Goal: Transaction & Acquisition: Download file/media

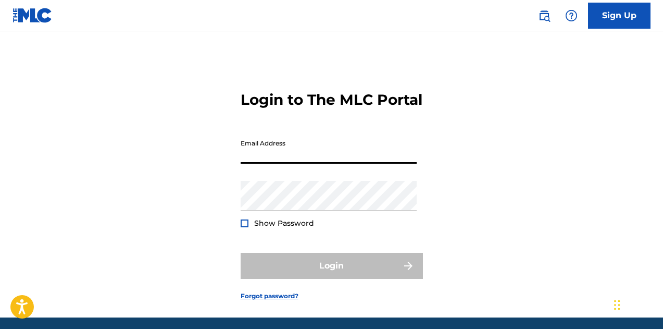
click at [273, 160] on input "Email Address" at bounding box center [329, 149] width 176 height 30
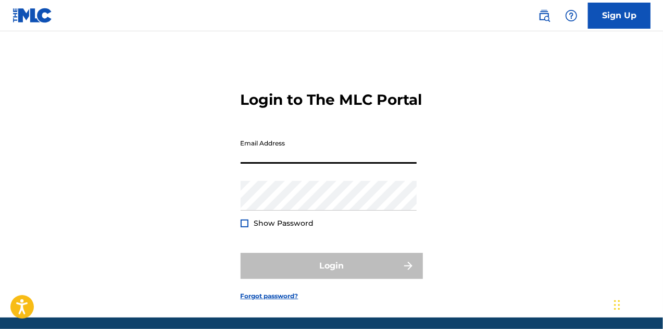
type input "[PERSON_NAME][EMAIL_ADDRESS][PERSON_NAME][DOMAIN_NAME]"
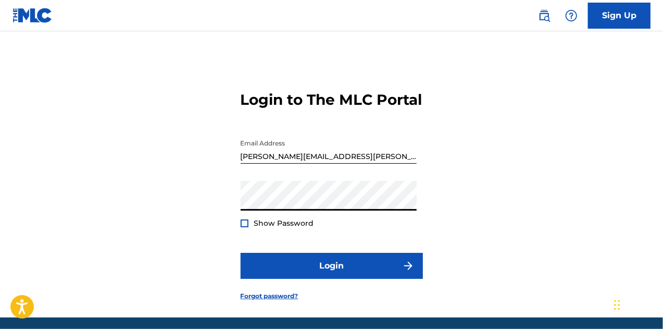
click at [246, 227] on div at bounding box center [245, 223] width 8 height 8
click at [246, 226] on img at bounding box center [245, 223] width 6 height 6
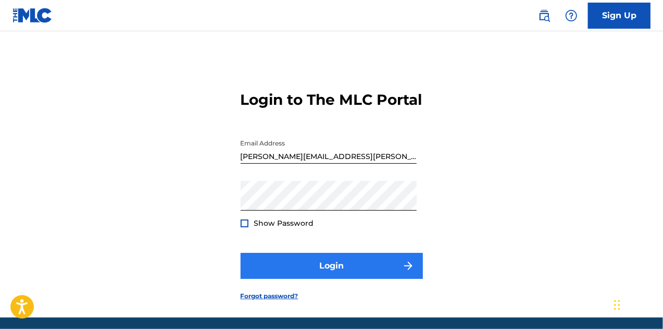
drag, startPoint x: 347, startPoint y: 267, endPoint x: 339, endPoint y: 275, distance: 11.1
click at [347, 267] on form "Login to The MLC Portal Email Address [PERSON_NAME][EMAIL_ADDRESS][PERSON_NAME]…" at bounding box center [332, 187] width 182 height 260
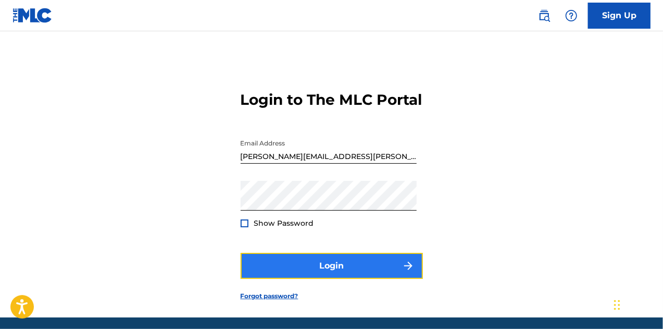
click at [325, 279] on button "Login" at bounding box center [332, 266] width 182 height 26
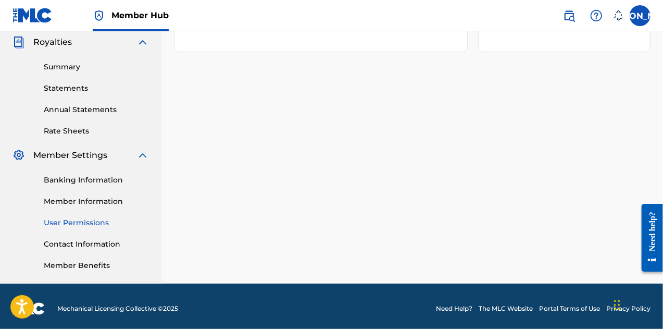
scroll to position [208, 0]
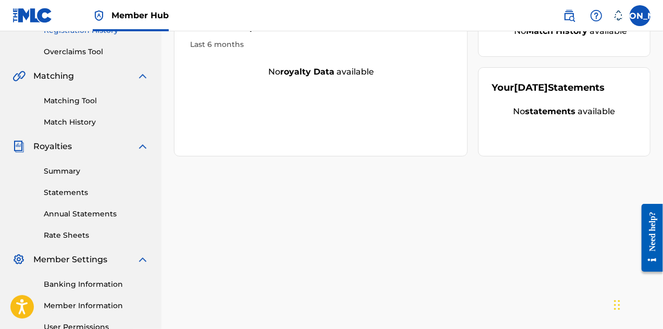
click at [63, 235] on link "Rate Sheets" at bounding box center [96, 235] width 105 height 11
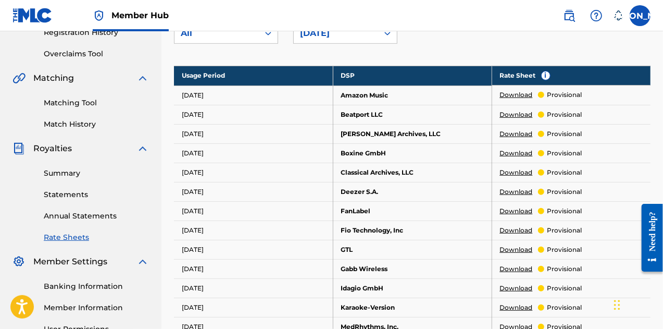
scroll to position [208, 0]
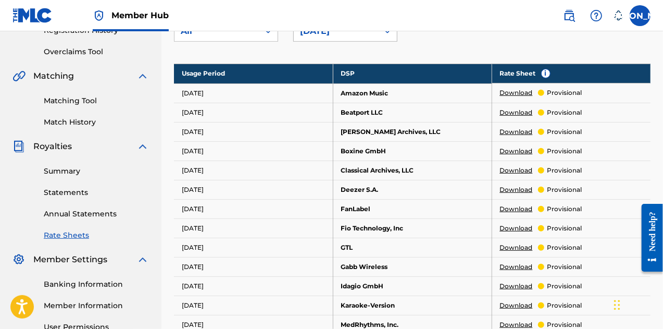
click at [373, 37] on div "[DATE]" at bounding box center [336, 31] width 84 height 20
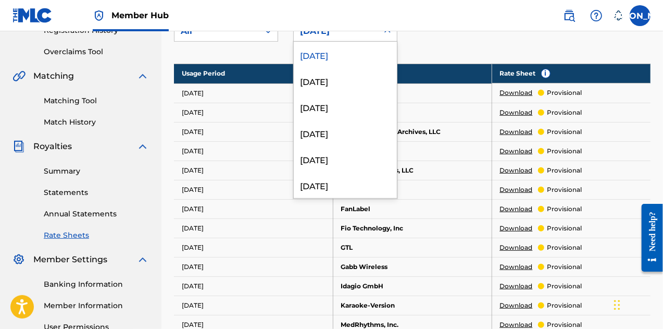
click at [479, 41] on div "DSP: All Usage Period: 213 results available. Use Up and Down to choose options…" at bounding box center [412, 27] width 477 height 47
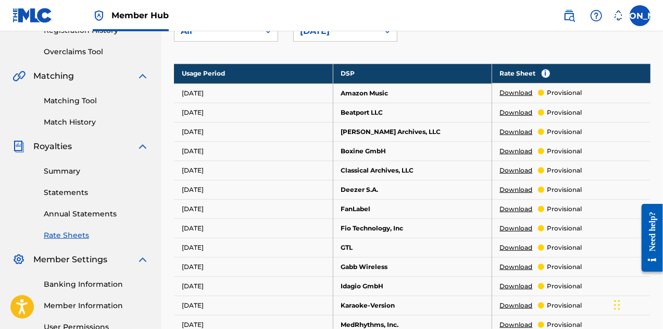
click at [519, 93] on link "Download" at bounding box center [516, 92] width 33 height 9
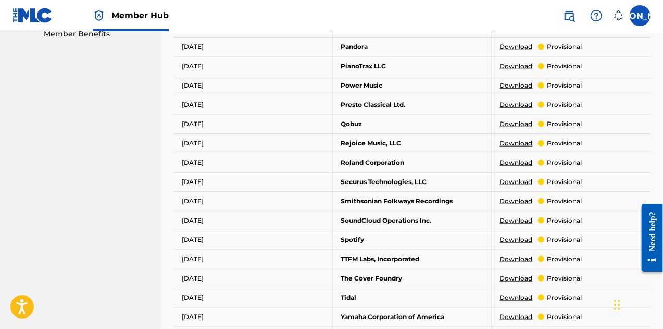
scroll to position [573, 0]
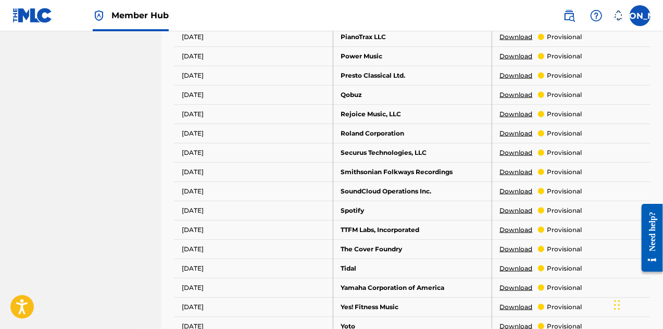
click at [516, 206] on link "Download" at bounding box center [516, 210] width 33 height 9
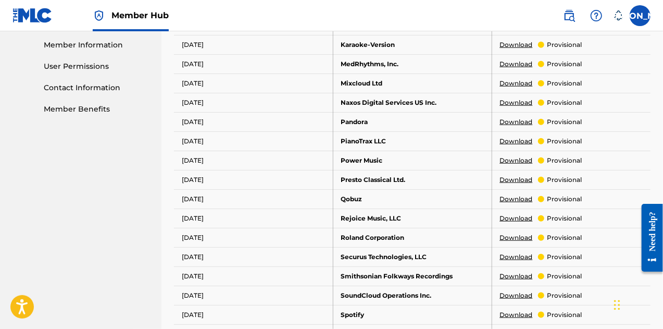
click at [519, 118] on link "Download" at bounding box center [516, 121] width 33 height 9
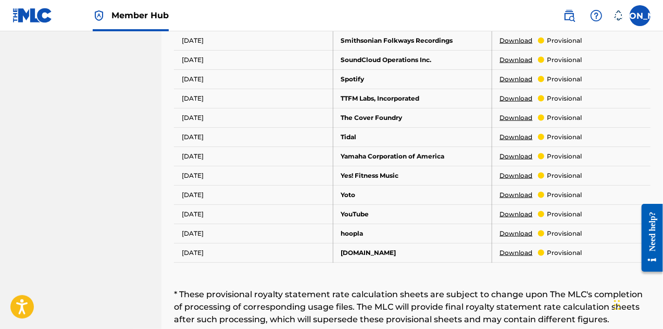
scroll to position [782, 0]
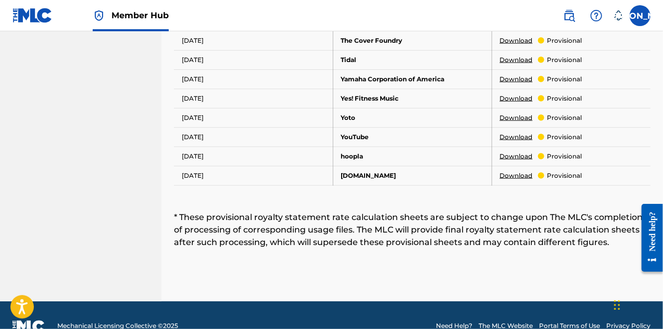
click at [521, 132] on link "Download" at bounding box center [516, 136] width 33 height 9
